Goal: Information Seeking & Learning: Learn about a topic

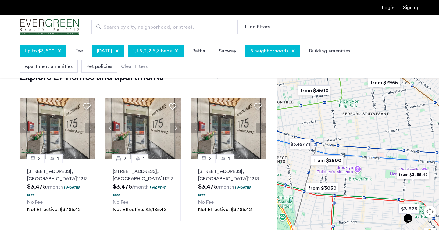
scroll to position [21, 0]
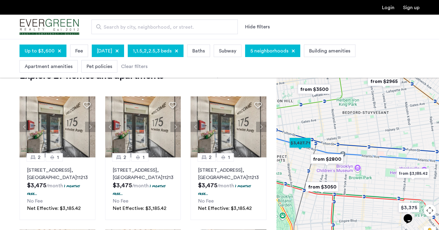
click at [331, 157] on img "from $2800" at bounding box center [327, 159] width 38 height 14
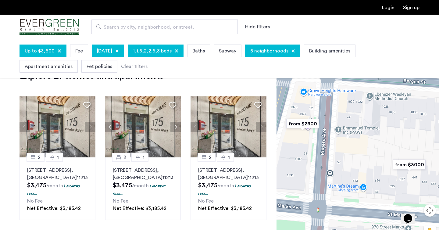
click at [309, 126] on img "from $2800" at bounding box center [303, 124] width 38 height 14
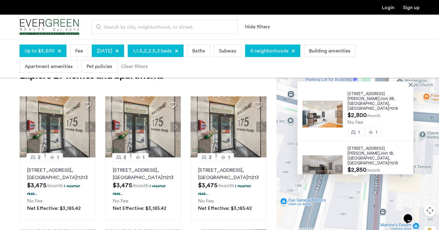
click at [316, 115] on img at bounding box center [322, 114] width 40 height 27
click at [319, 155] on img at bounding box center [322, 168] width 40 height 27
click at [413, 84] on button "Close" at bounding box center [412, 84] width 4 height 4
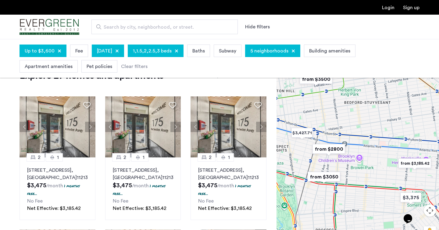
drag, startPoint x: 404, startPoint y: 136, endPoint x: 383, endPoint y: 118, distance: 27.0
click at [384, 118] on div "To navigate, press the arrow keys." at bounding box center [358, 150] width 163 height 191
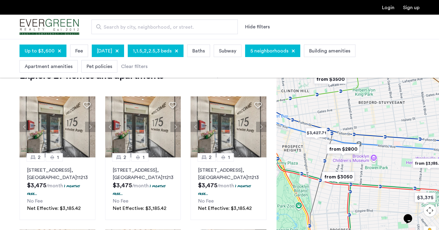
click at [347, 176] on img "from $3050" at bounding box center [339, 177] width 38 height 14
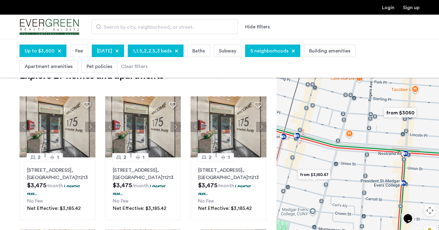
click at [397, 113] on img "from $3050" at bounding box center [400, 113] width 38 height 14
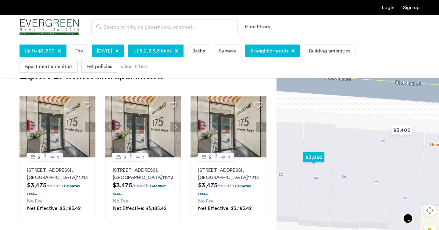
click at [315, 157] on img "$3,050" at bounding box center [314, 157] width 26 height 14
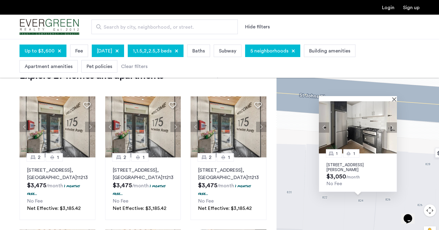
click at [362, 134] on img at bounding box center [358, 127] width 78 height 52
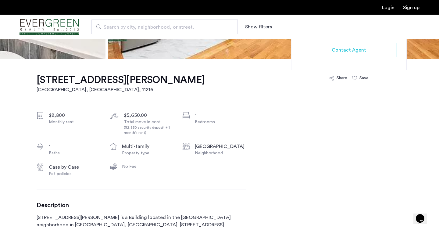
scroll to position [163, 0]
